Goal: Consume media (video, audio)

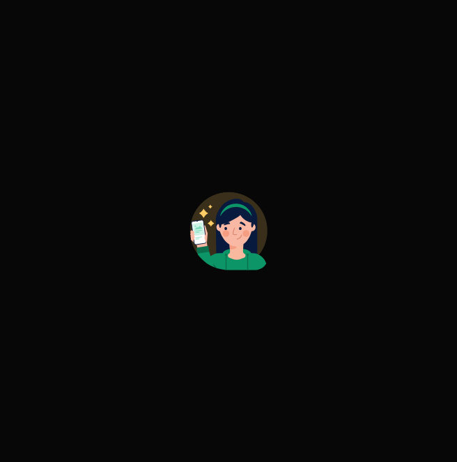
click at [201, 220] on rect at bounding box center [198, 232] width 15 height 25
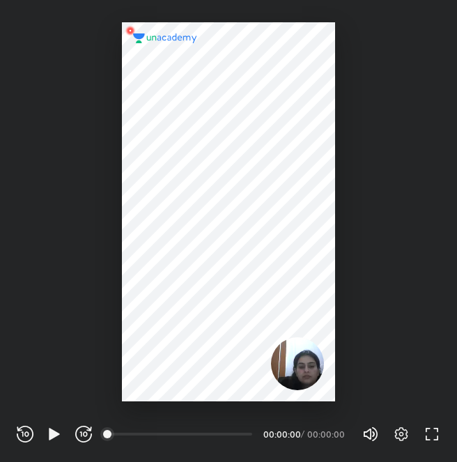
scroll to position [462, 457]
click at [407, 436] on icon "button" at bounding box center [401, 434] width 13 height 14
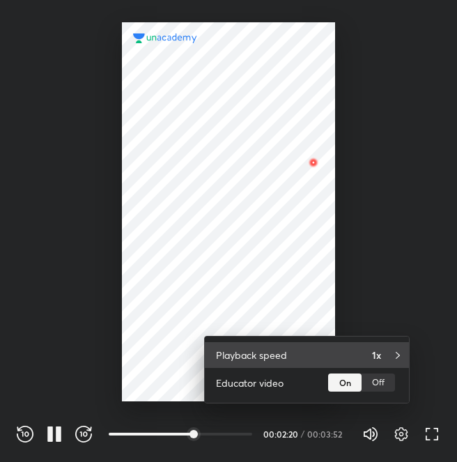
click at [375, 356] on h4 "1x" at bounding box center [376, 355] width 9 height 15
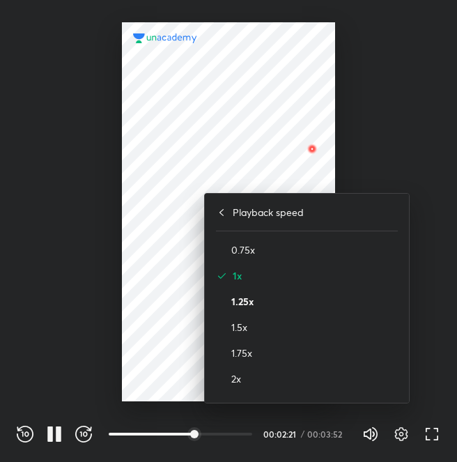
click at [282, 297] on h4 "1.25x" at bounding box center [315, 301] width 167 height 15
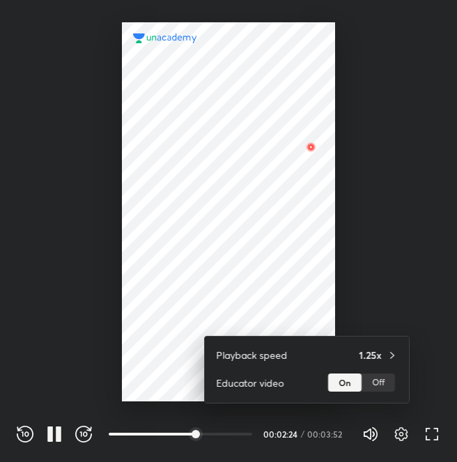
click at [334, 294] on div at bounding box center [228, 231] width 457 height 462
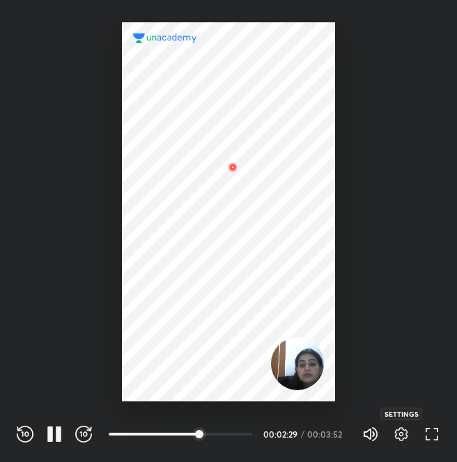
click at [402, 434] on icon "button" at bounding box center [401, 434] width 17 height 17
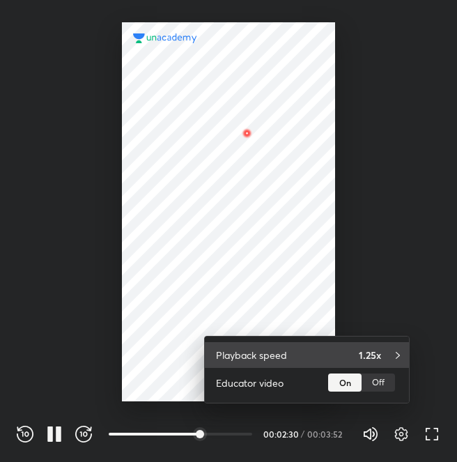
click at [358, 347] on div "Playback speed 1.25x" at bounding box center [307, 355] width 204 height 26
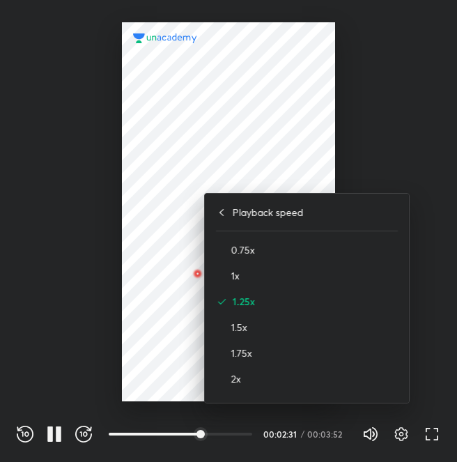
click at [301, 261] on div "0.75x" at bounding box center [307, 250] width 182 height 26
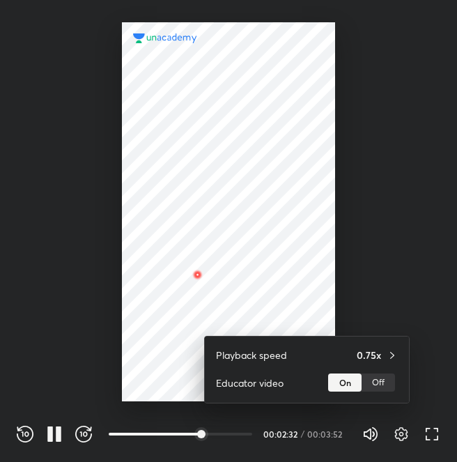
click at [305, 225] on div at bounding box center [228, 231] width 457 height 462
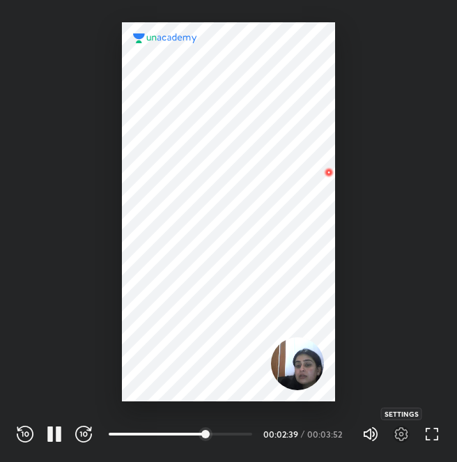
click at [403, 439] on icon "button" at bounding box center [401, 434] width 17 height 17
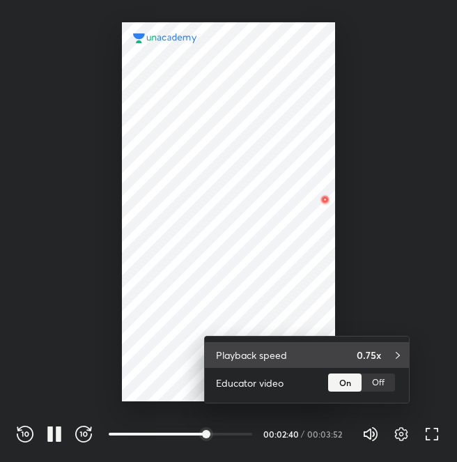
click at [365, 352] on h4 "0.75x" at bounding box center [369, 355] width 24 height 15
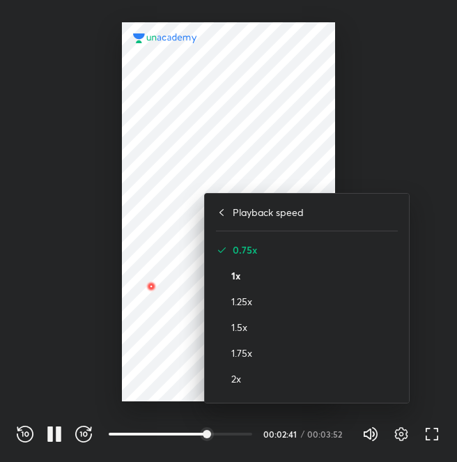
click at [337, 276] on h4 "1x" at bounding box center [315, 275] width 167 height 15
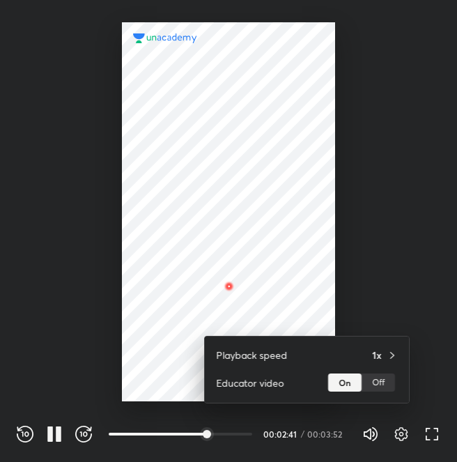
click at [310, 209] on div at bounding box center [228, 231] width 457 height 462
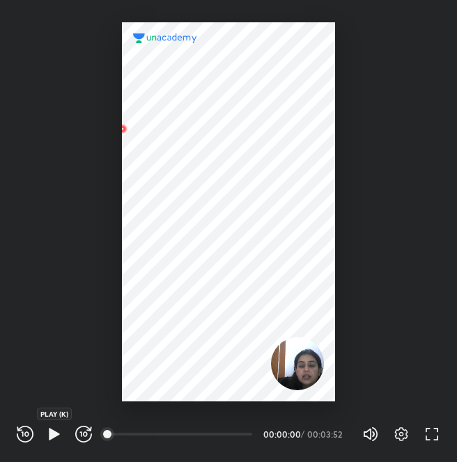
click at [50, 436] on icon "button" at bounding box center [54, 434] width 10 height 12
drag, startPoint x: 115, startPoint y: 434, endPoint x: 36, endPoint y: 443, distance: 79.9
click at [36, 443] on div "REWIND (J) PAUSE (K) FORWARD (L) 00:06 00:00:20 / 00:03:52 Volume (M) 100% Sett…" at bounding box center [229, 434] width 424 height 21
click at [399, 435] on icon "button" at bounding box center [401, 434] width 17 height 17
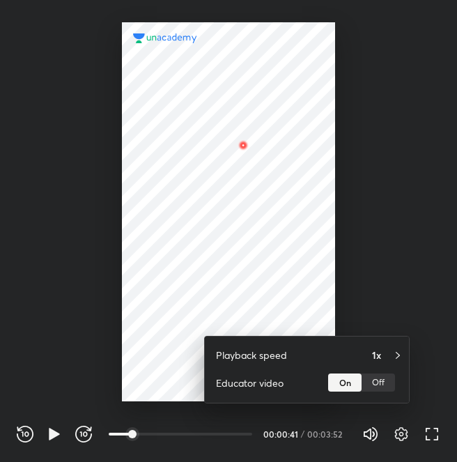
click at [347, 359] on div "Playback speed 1x" at bounding box center [307, 355] width 204 height 26
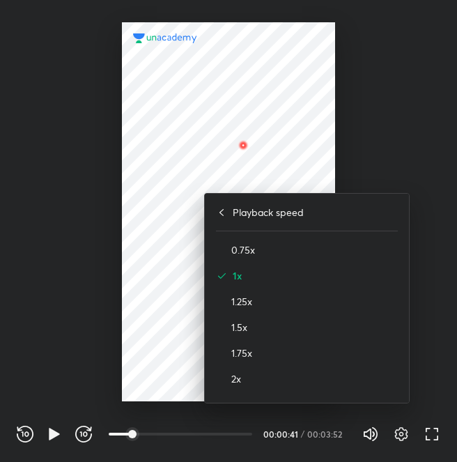
click at [319, 294] on div "1.25x" at bounding box center [307, 302] width 182 height 26
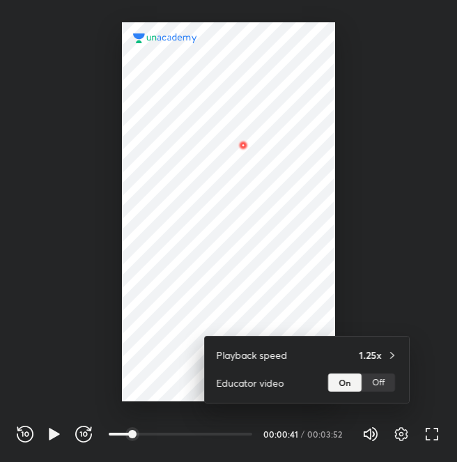
click at [291, 187] on div at bounding box center [228, 231] width 457 height 462
